Goal: Check status: Check status

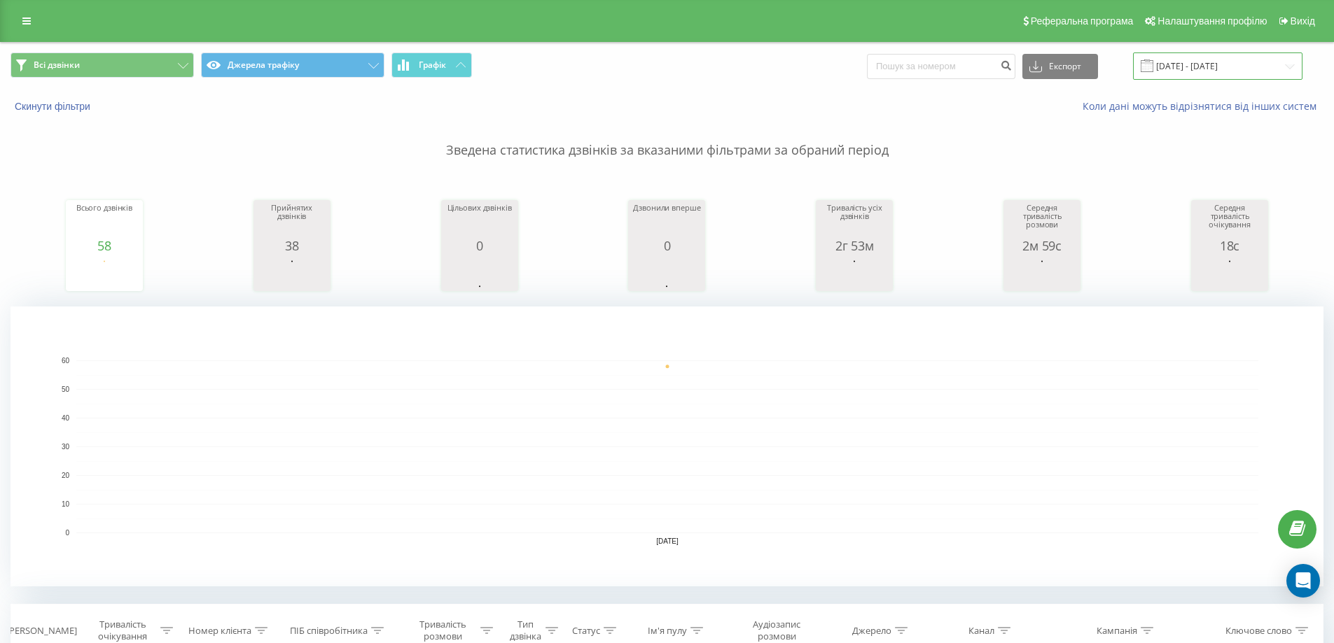
click at [1291, 66] on input "[DATE] - [DATE]" at bounding box center [1217, 66] width 169 height 27
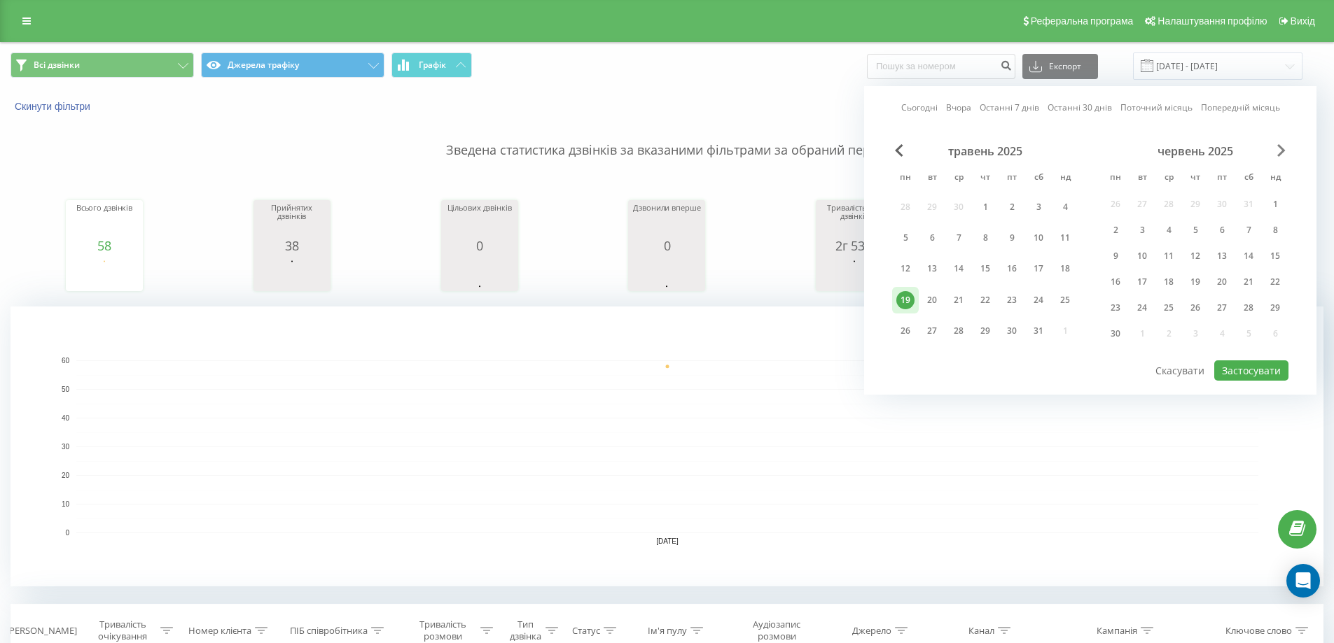
click at [1281, 151] on span "Next Month" at bounding box center [1281, 150] width 8 height 13
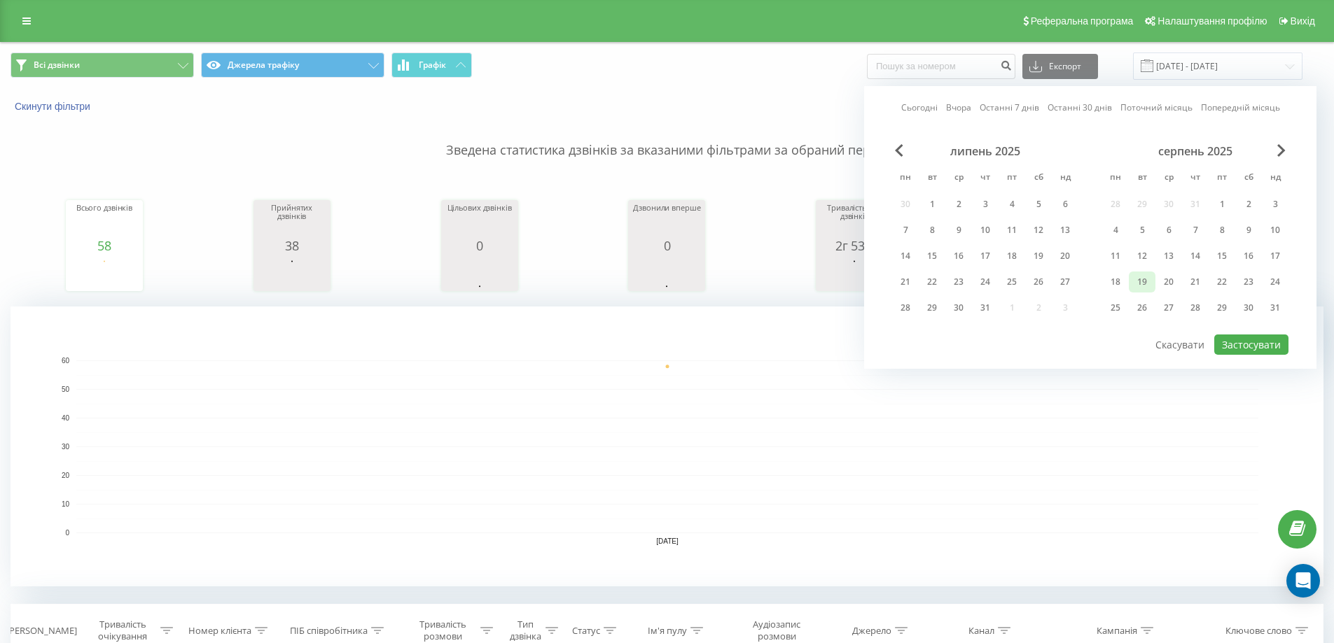
click at [1148, 282] on div "19" at bounding box center [1142, 282] width 18 height 18
click at [1250, 340] on button "Застосувати" at bounding box center [1251, 345] width 74 height 20
type input "[DATE] - [DATE]"
